Goal: Information Seeking & Learning: Check status

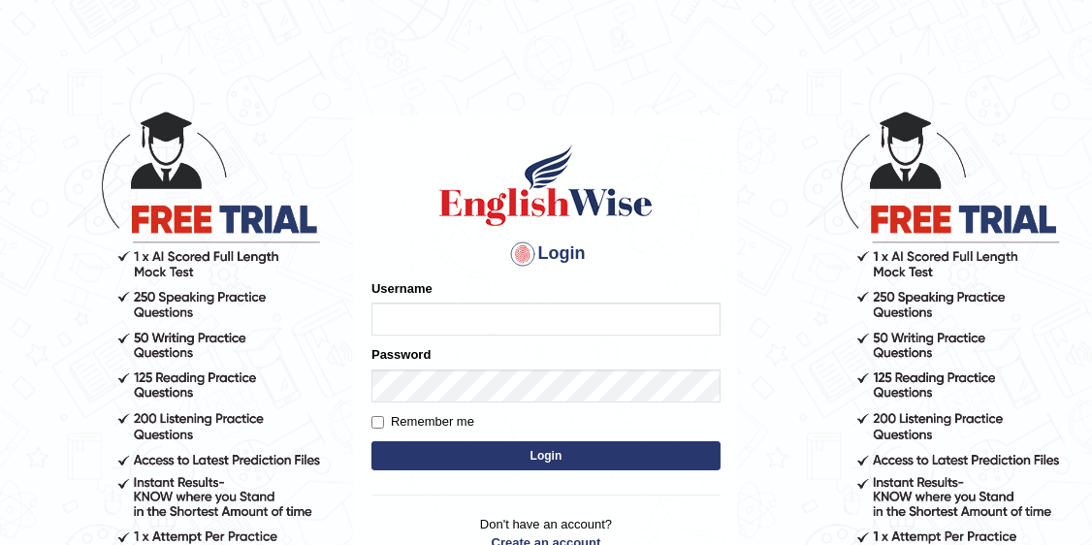
type input "Irum2025"
click at [551, 444] on button "Login" at bounding box center [545, 455] width 349 height 29
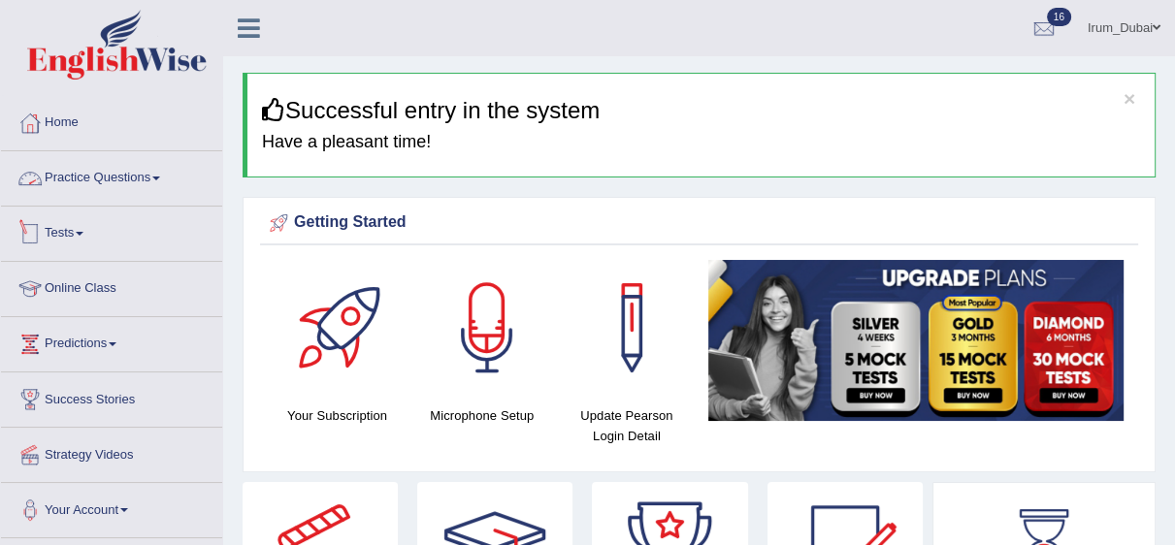
click at [147, 167] on link "Practice Questions" at bounding box center [111, 175] width 221 height 48
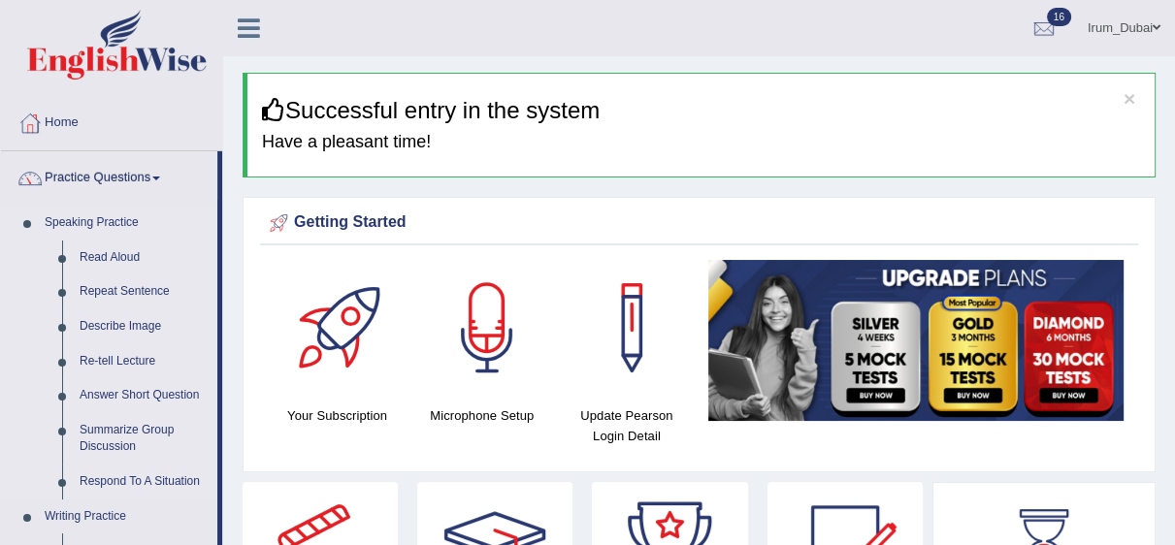
scroll to position [38, 0]
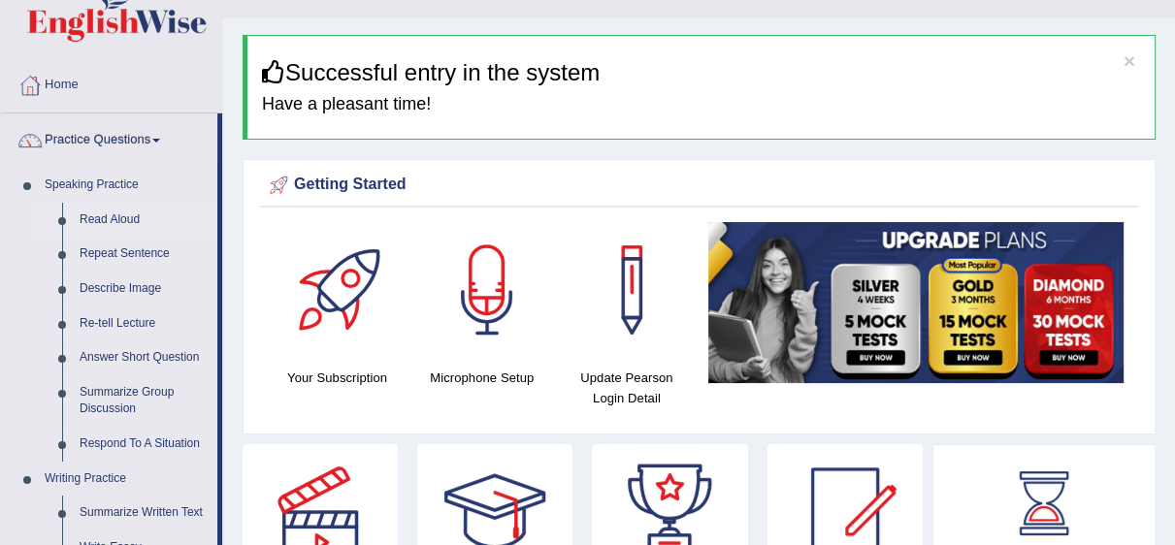
click at [116, 210] on link "Read Aloud" at bounding box center [144, 220] width 146 height 35
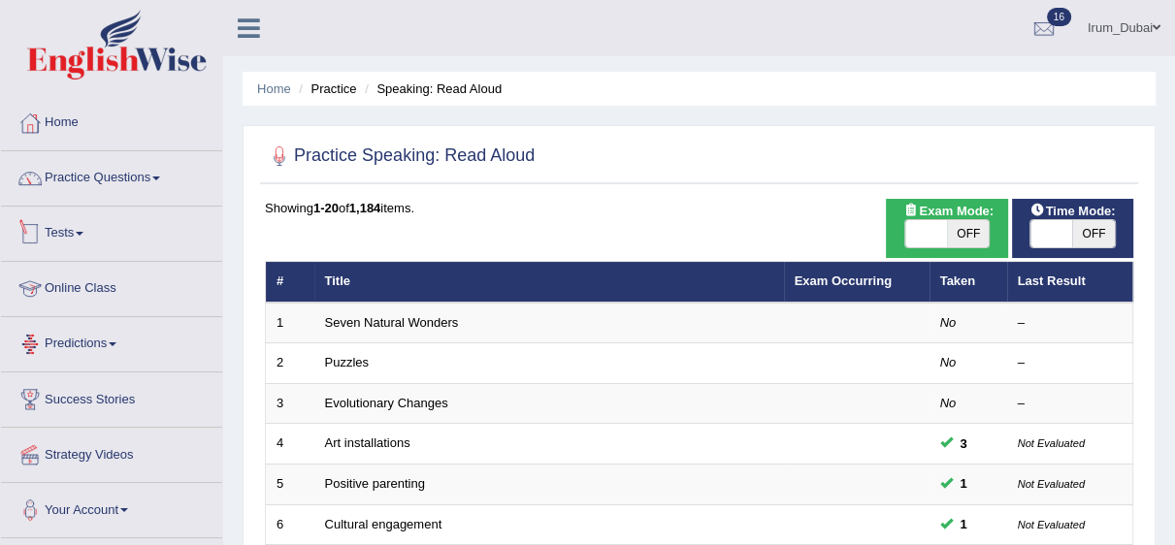
click at [80, 244] on link "Tests" at bounding box center [111, 231] width 221 height 48
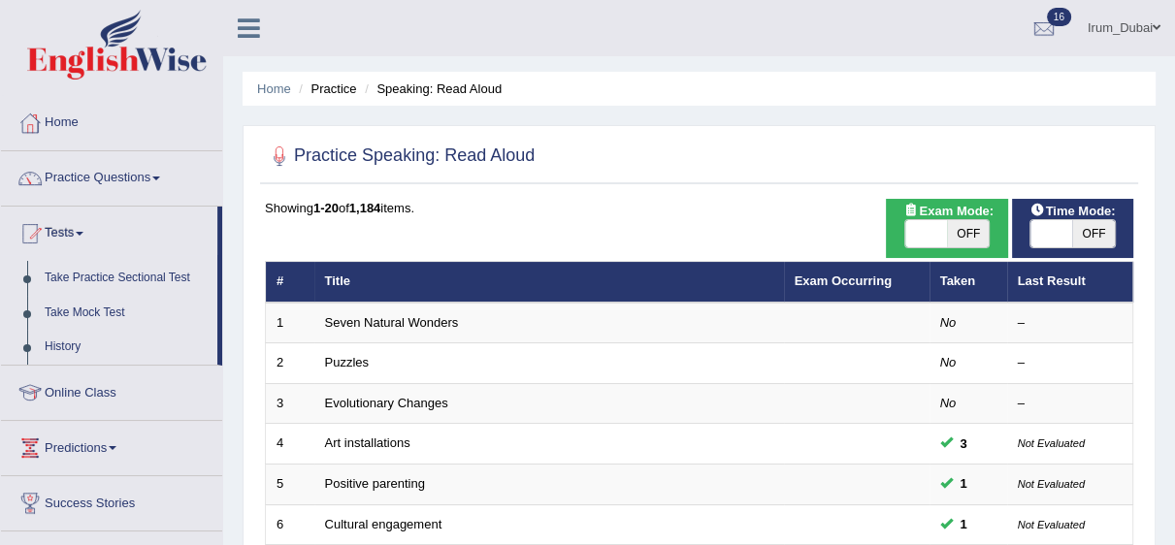
click at [1133, 29] on link "Irum_Dubai" at bounding box center [1124, 25] width 102 height 50
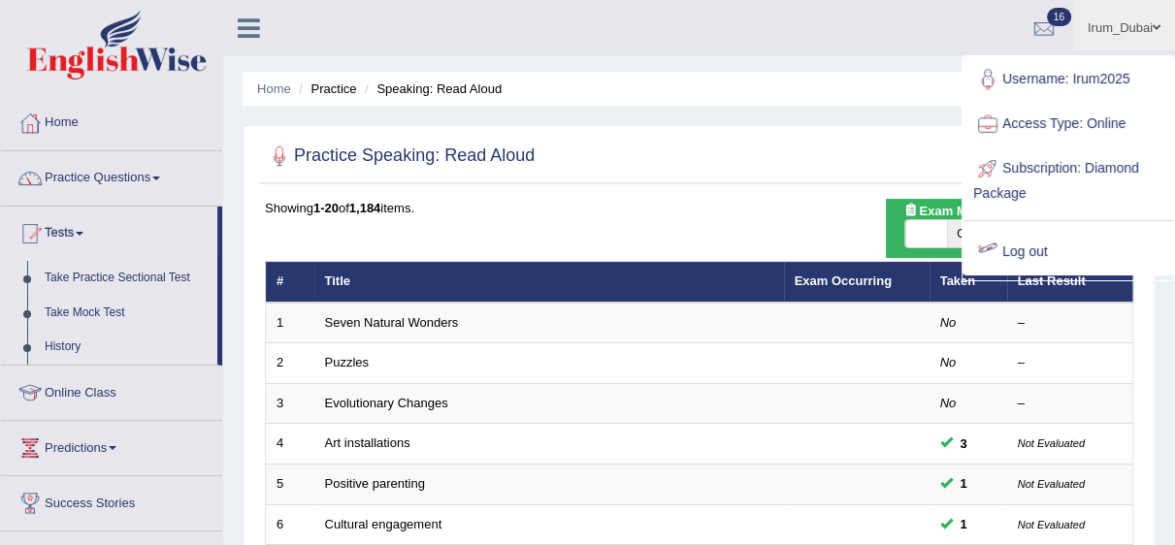
click at [1035, 234] on link "Log out" at bounding box center [1067, 252] width 209 height 45
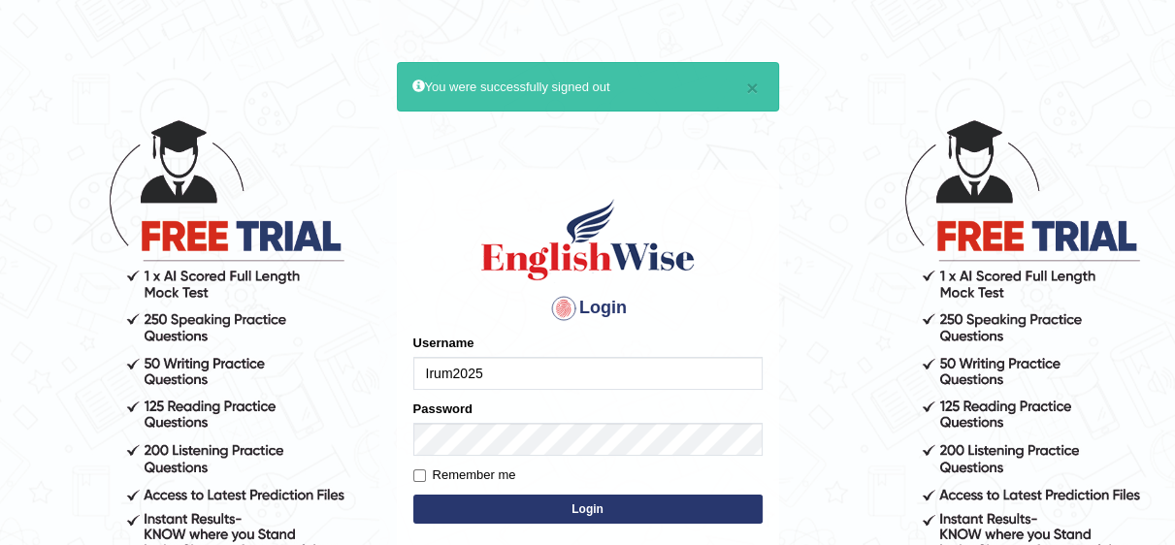
click at [598, 514] on button "Login" at bounding box center [587, 509] width 349 height 29
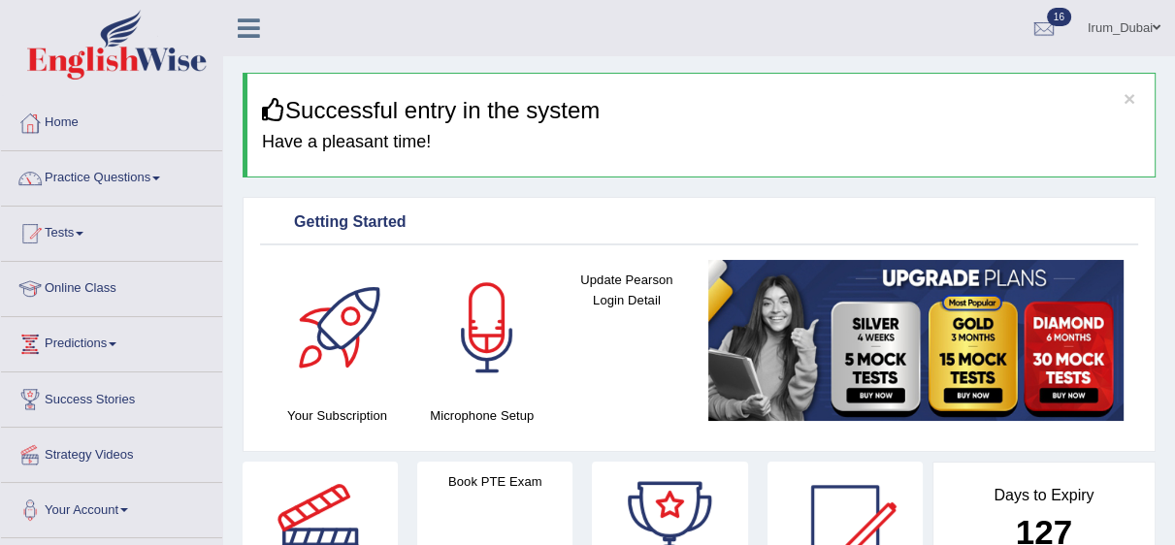
click at [119, 179] on link "Practice Questions" at bounding box center [111, 175] width 221 height 48
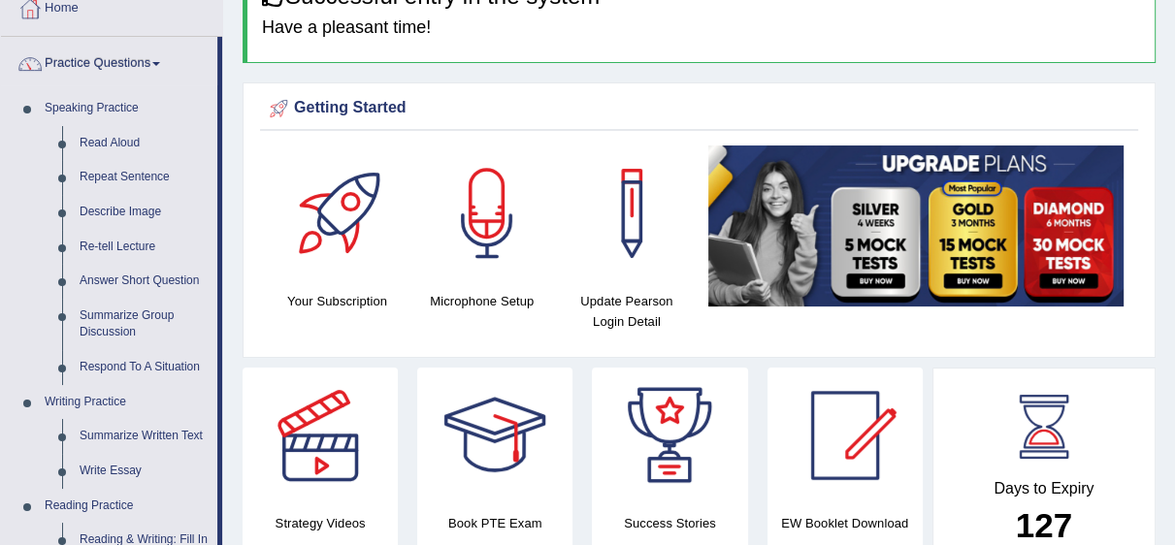
scroll to position [153, 0]
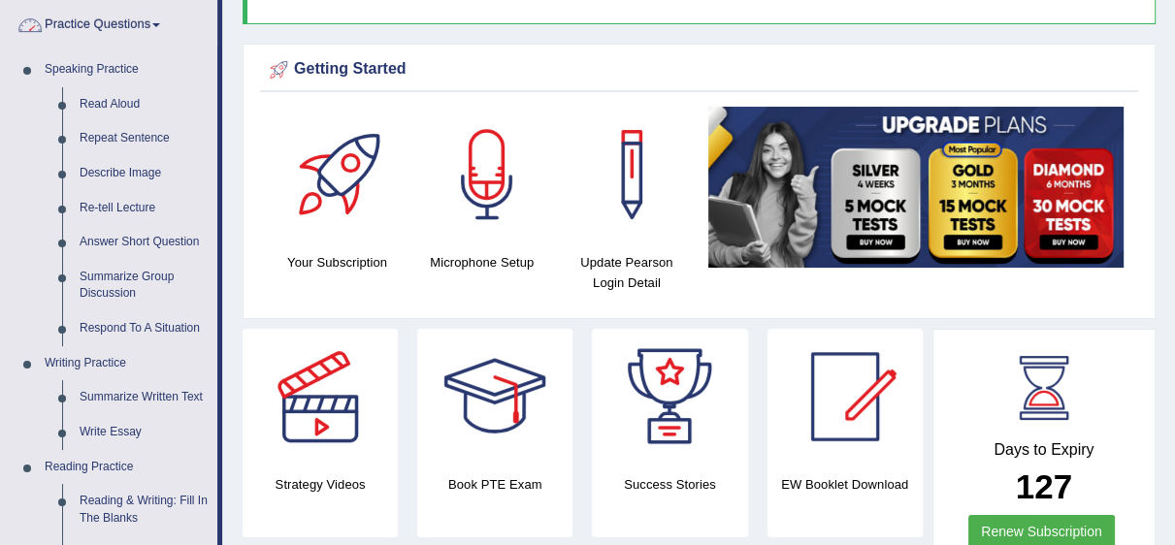
click at [138, 30] on link "Practice Questions" at bounding box center [109, 22] width 216 height 48
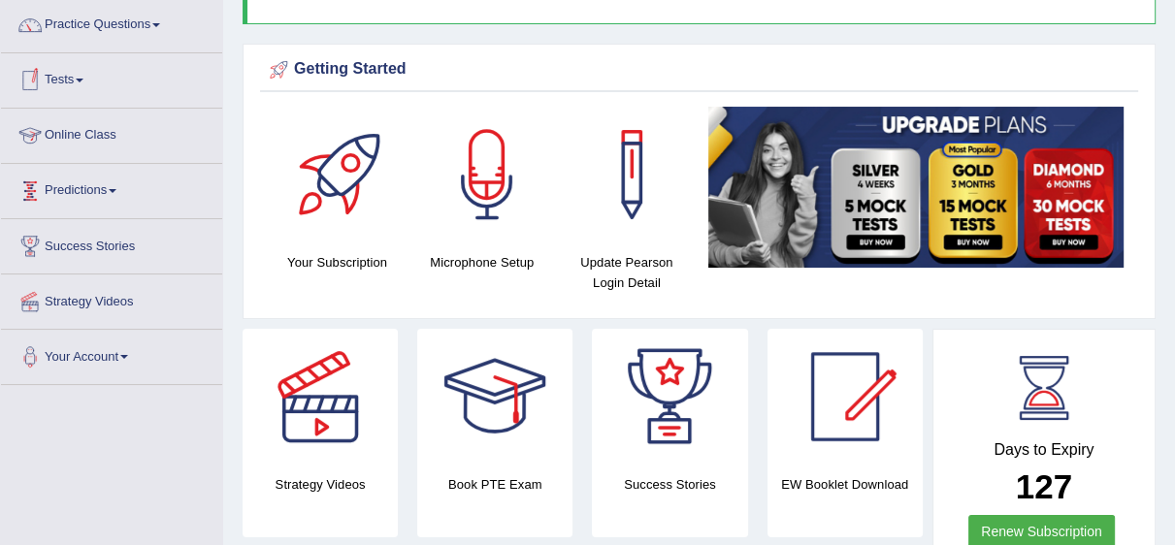
click at [79, 86] on link "Tests" at bounding box center [111, 77] width 221 height 48
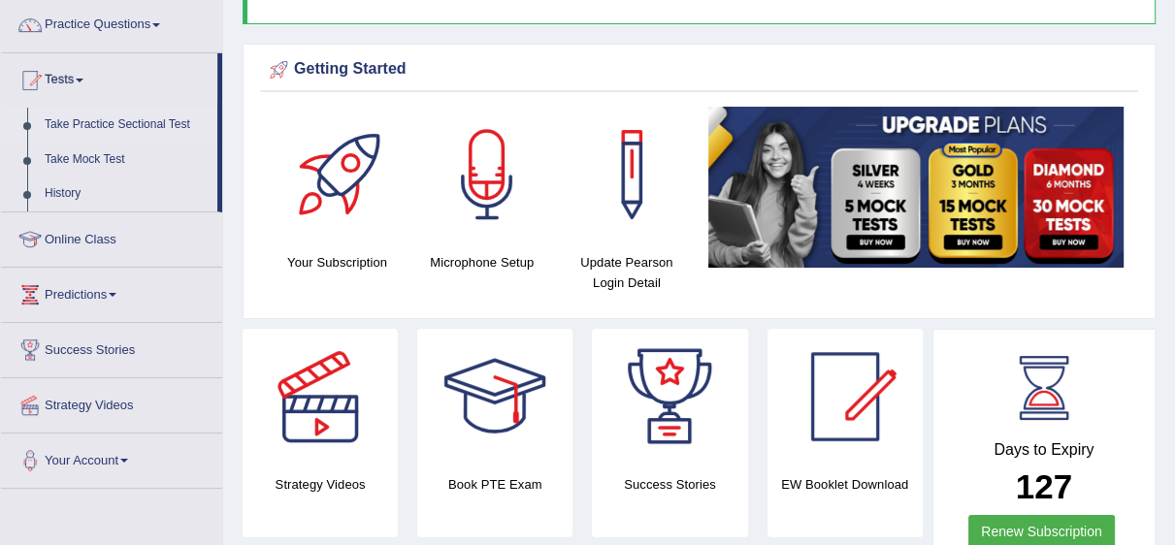
click at [117, 122] on link "Take Practice Sectional Test" at bounding box center [126, 125] width 181 height 35
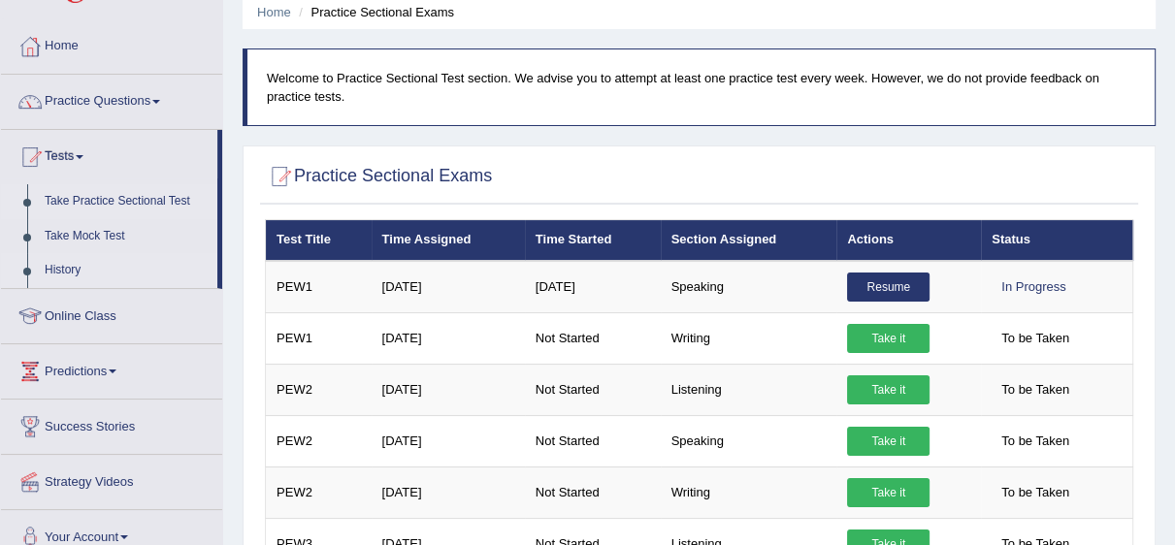
click at [69, 276] on link "History" at bounding box center [126, 270] width 181 height 35
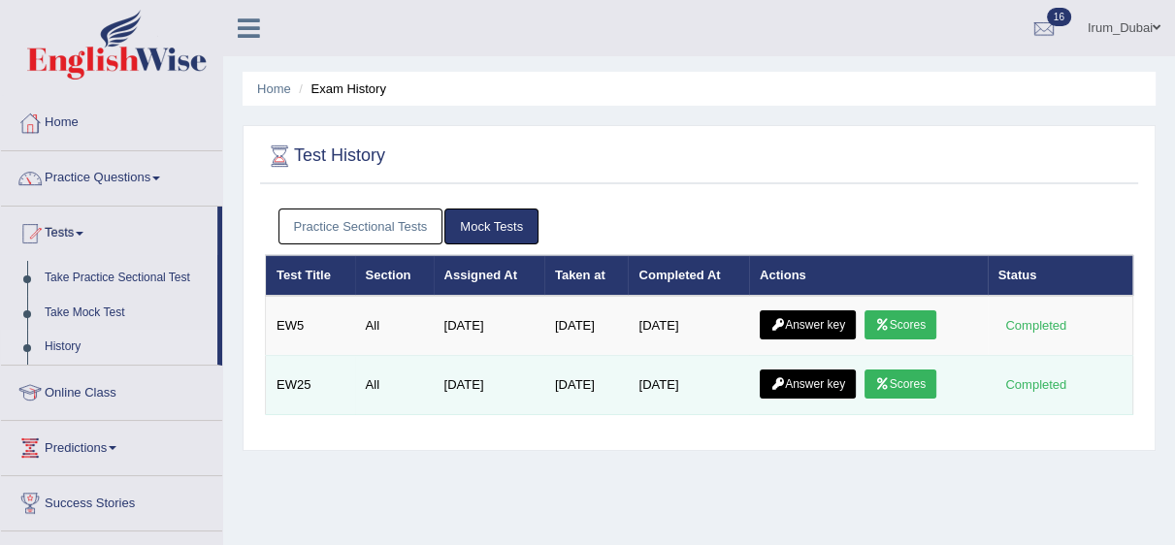
click at [898, 385] on link "Scores" at bounding box center [900, 384] width 72 height 29
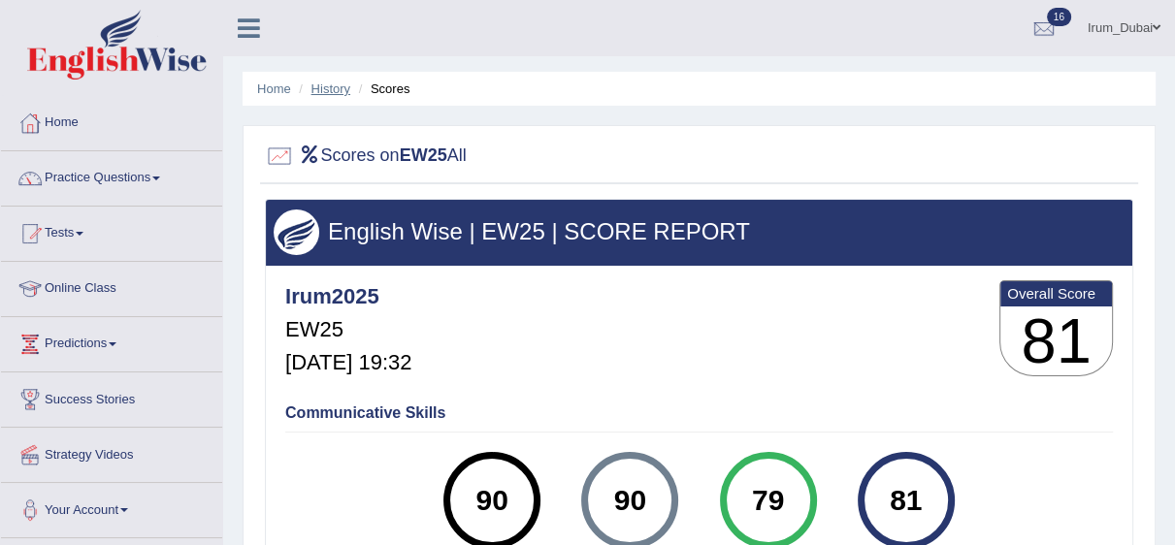
click at [321, 86] on link "History" at bounding box center [330, 88] width 39 height 15
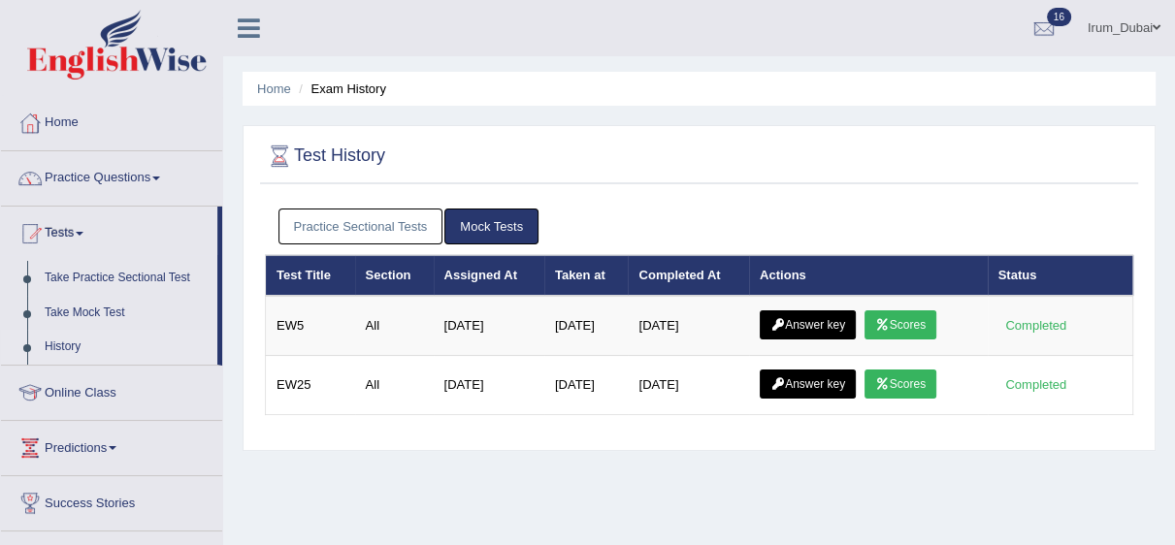
click at [828, 379] on link "Answer key" at bounding box center [807, 384] width 96 height 29
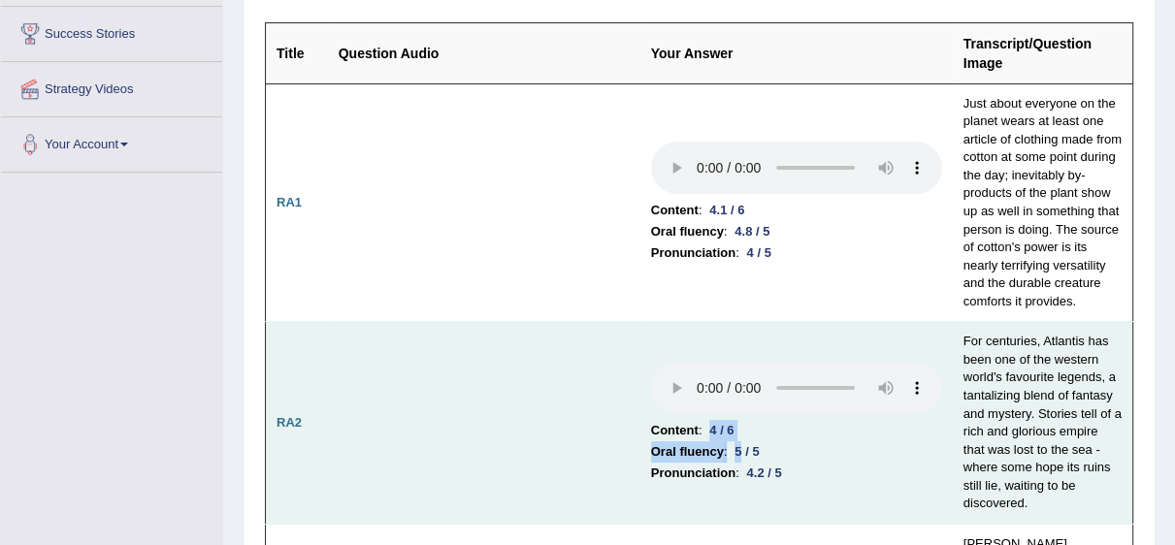
click at [741, 439] on td "Content : 4 / 6 Oral fluency : 5 / 5 Pronunciation : 4.2 / 5" at bounding box center [796, 423] width 312 height 203
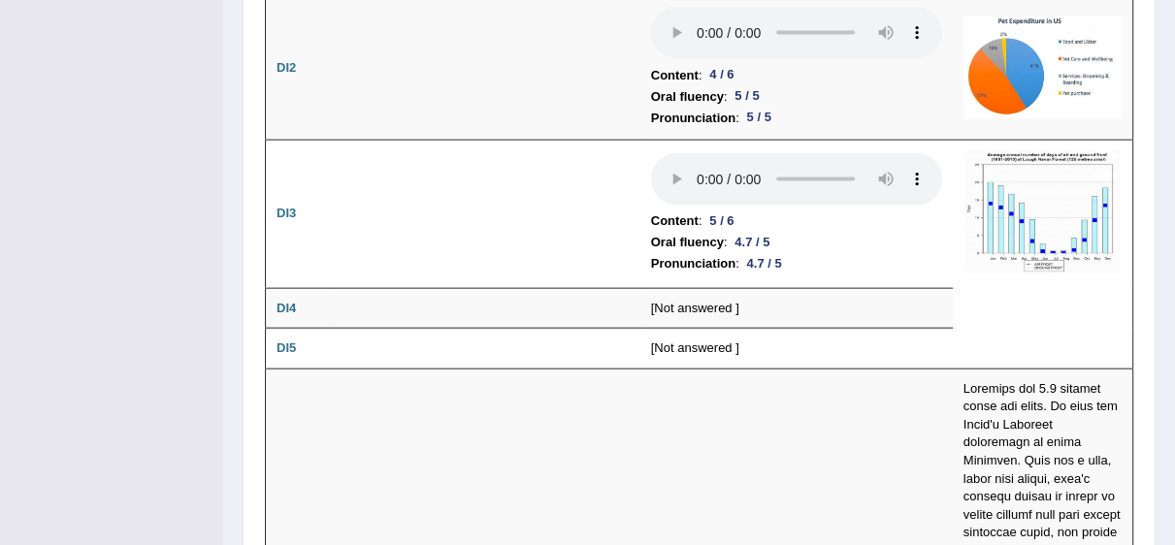
scroll to position [3713, 0]
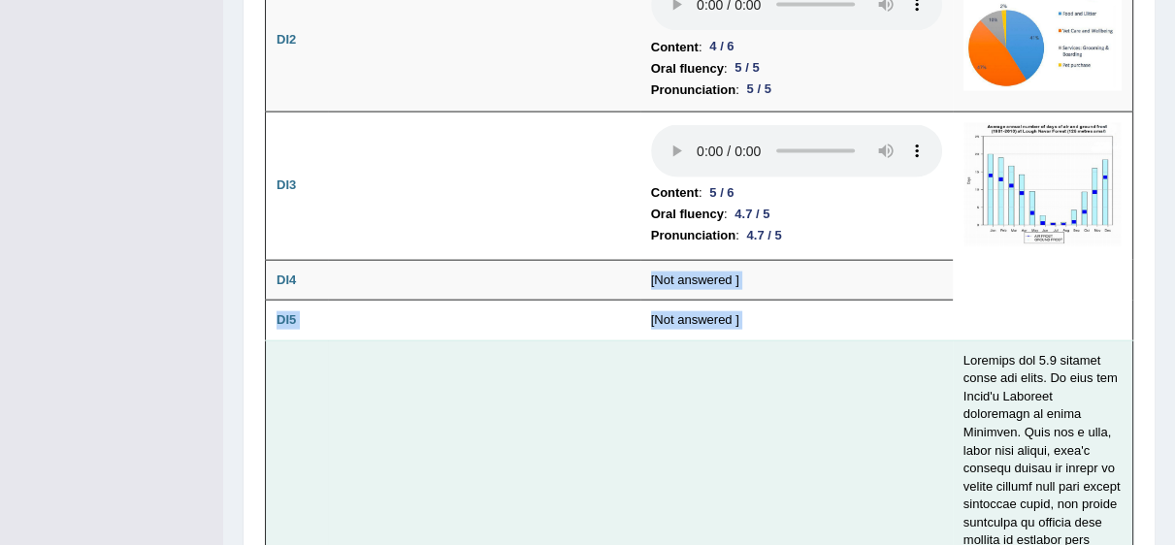
drag, startPoint x: 622, startPoint y: 172, endPoint x: 744, endPoint y: 278, distance: 162.2
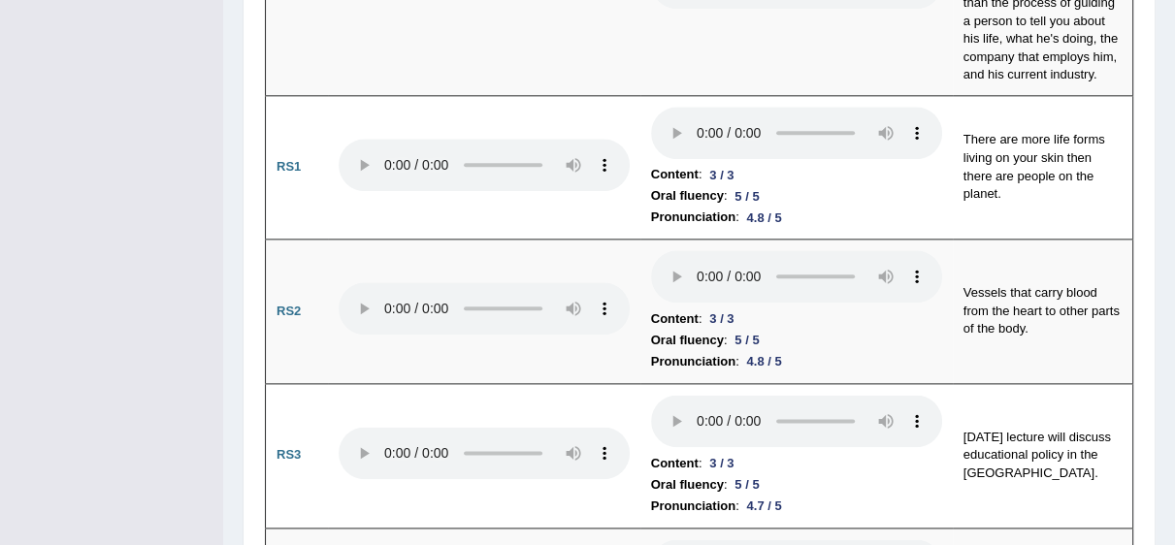
scroll to position [0, 0]
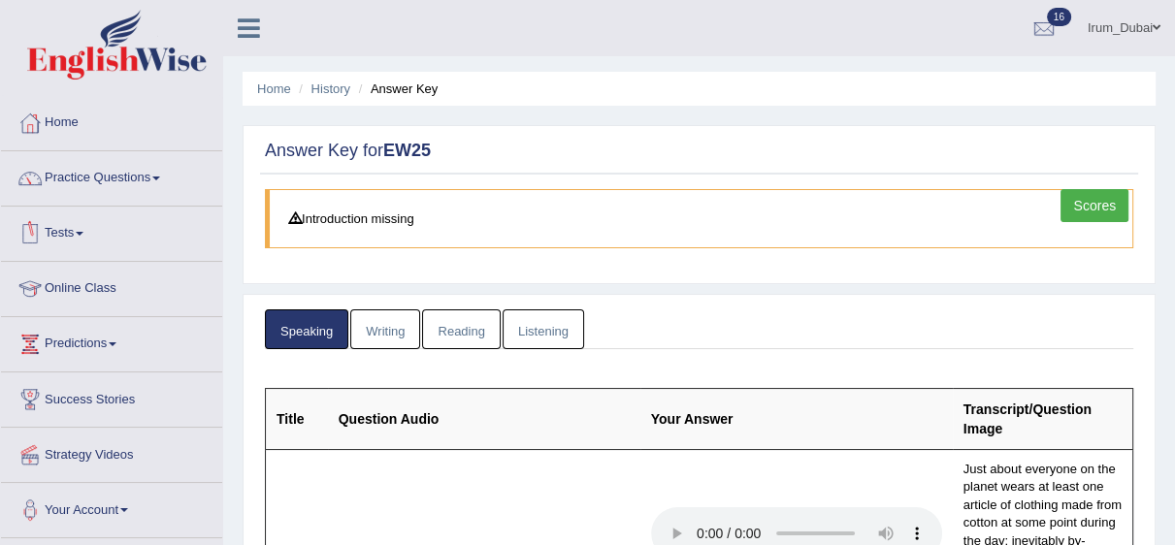
click at [395, 332] on link "Writing" at bounding box center [385, 329] width 70 height 40
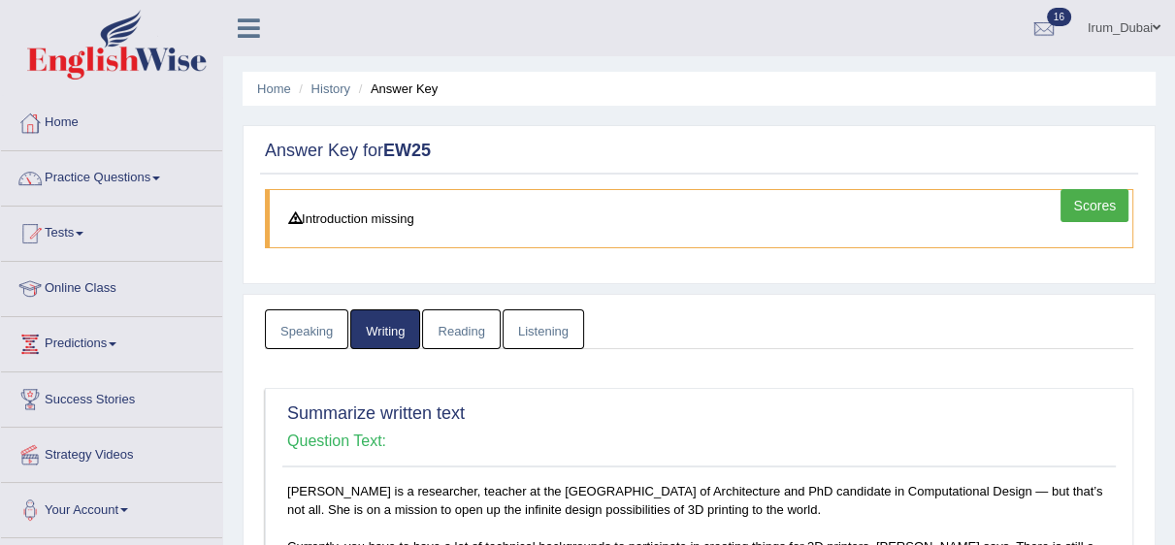
click at [442, 341] on link "Reading" at bounding box center [461, 329] width 78 height 40
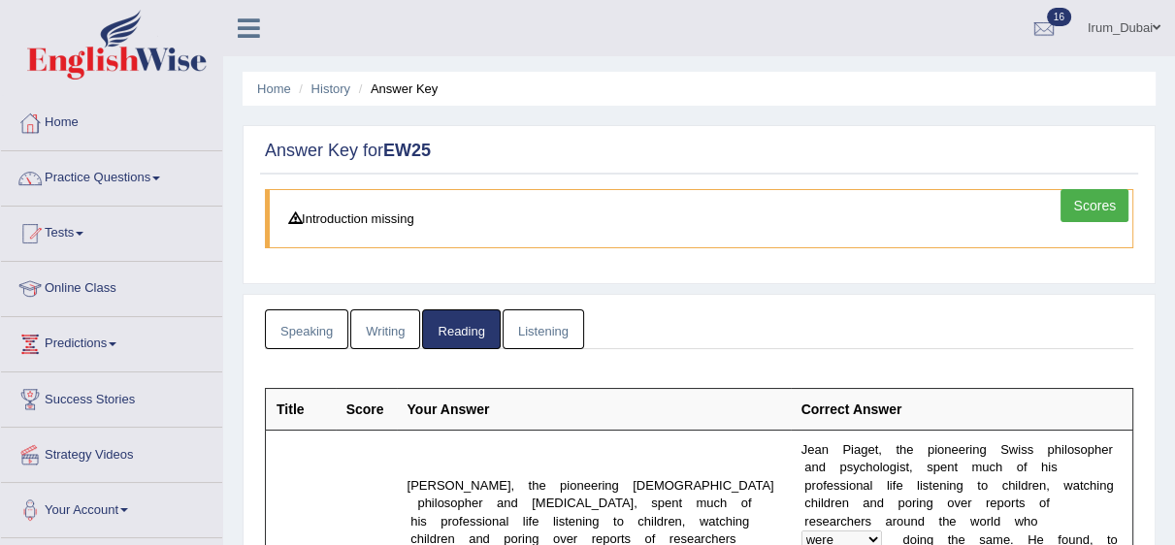
click at [1068, 203] on link "Scores" at bounding box center [1094, 205] width 68 height 33
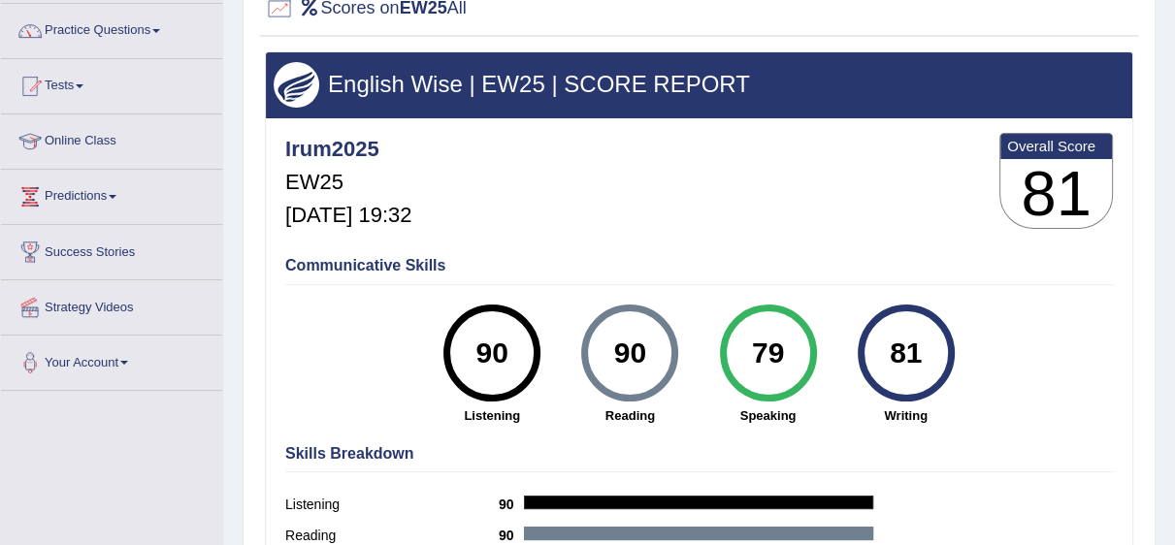
drag, startPoint x: 0, startPoint y: 0, endPoint x: 1187, endPoint y: 200, distance: 1203.8
click at [1174, 195] on html "Toggle navigation Home Practice Questions Speaking Practice Read Aloud Repeat S…" at bounding box center [587, 125] width 1175 height 545
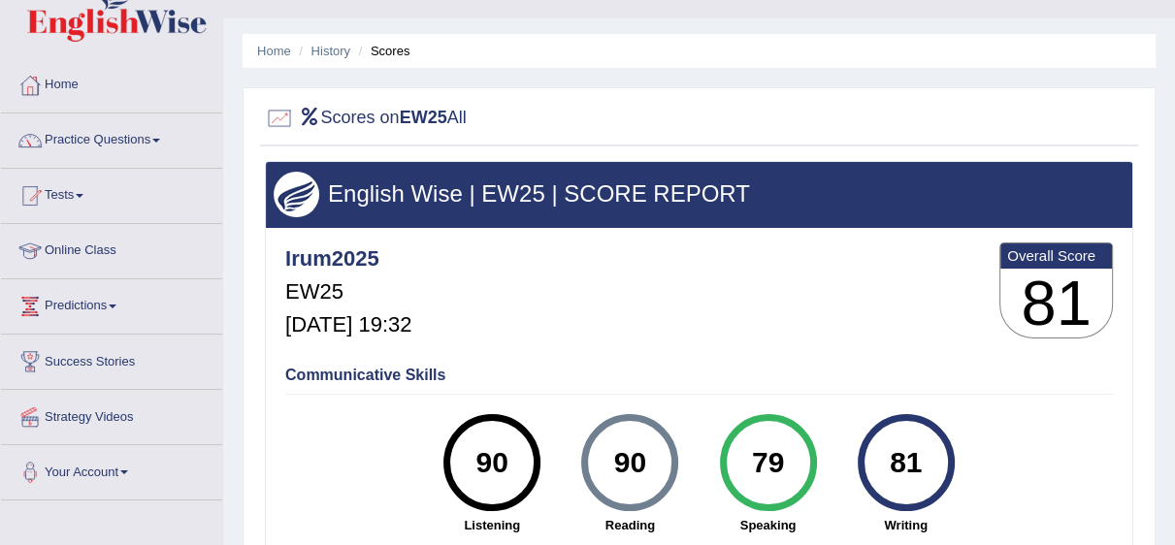
scroll to position [77, 0]
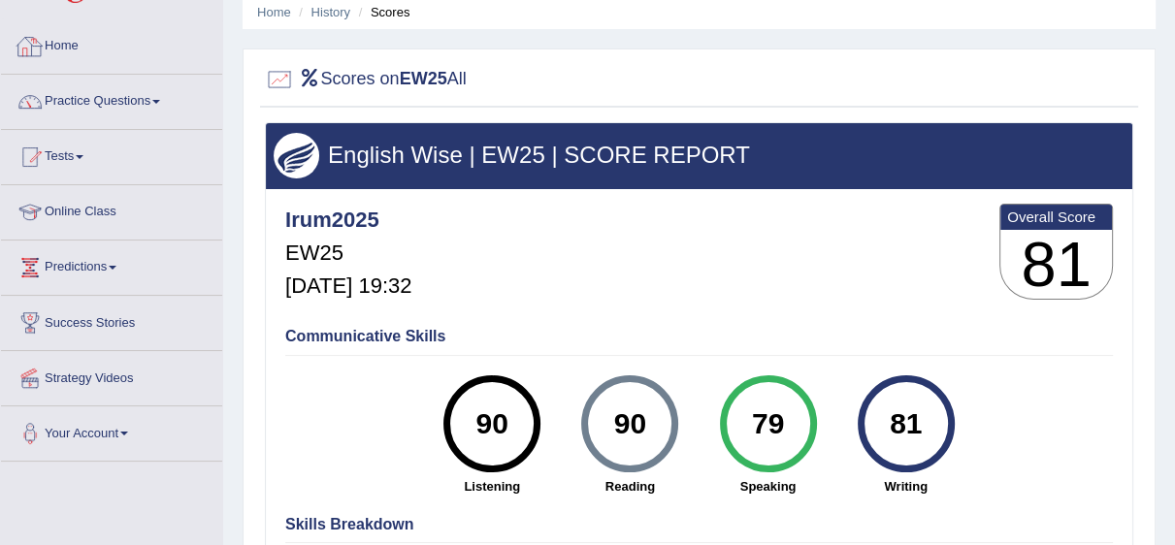
click at [79, 57] on link "Home" at bounding box center [111, 43] width 221 height 48
